Goal: Task Accomplishment & Management: Use online tool/utility

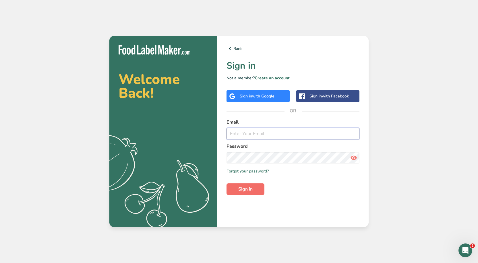
type input "[PERSON_NAME][EMAIL_ADDRESS][DOMAIN_NAME]"
click at [264, 191] on button "Sign in" at bounding box center [245, 188] width 38 height 11
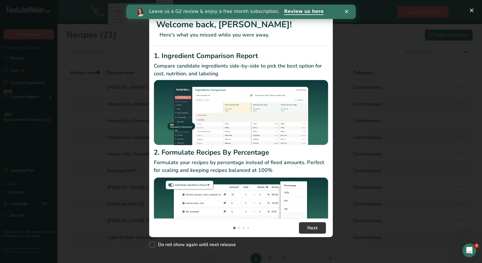
click at [316, 194] on img "New Features" at bounding box center [241, 210] width 175 height 69
click at [345, 9] on div "Leave us a G2 review & enjoy a free month subscription. Review us here" at bounding box center [241, 12] width 230 height 10
click at [347, 11] on polygon "Close" at bounding box center [346, 11] width 3 height 3
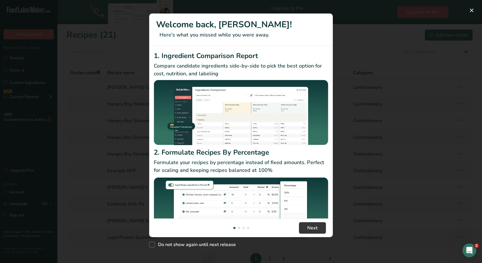
click at [388, 46] on div "New Features" at bounding box center [241, 131] width 482 height 263
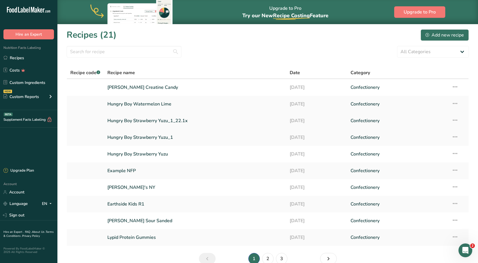
scroll to position [29, 0]
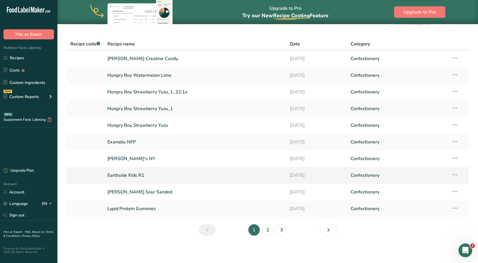
click at [119, 170] on link "Earthside Kids R1" at bounding box center [194, 175] width 175 height 12
